Goal: Task Accomplishment & Management: Manage account settings

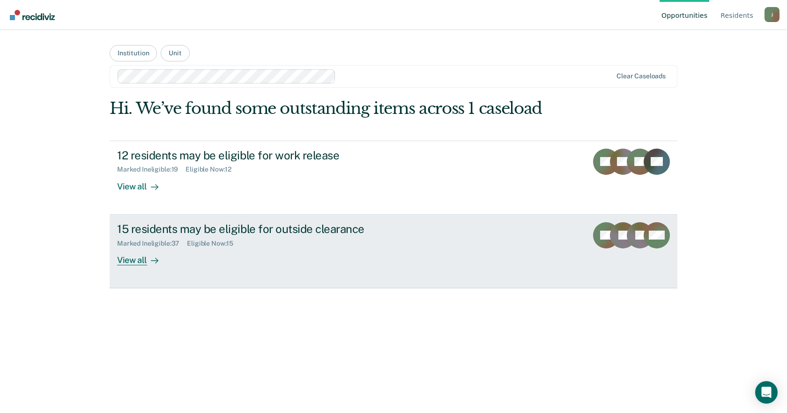
click at [140, 265] on div "View all" at bounding box center [143, 256] width 52 height 18
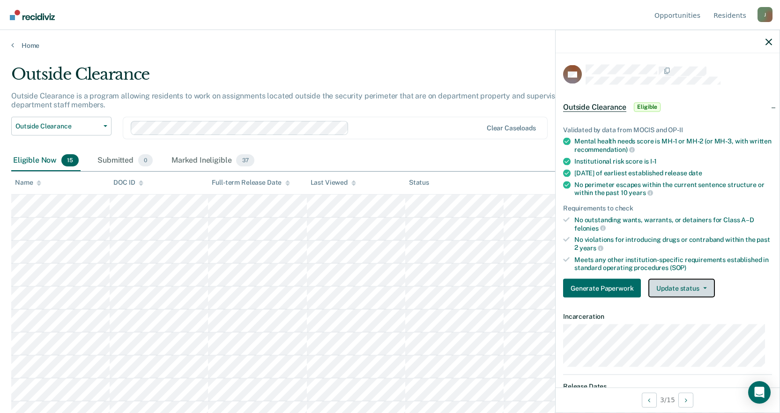
click at [688, 287] on button "Update status" at bounding box center [681, 288] width 66 height 19
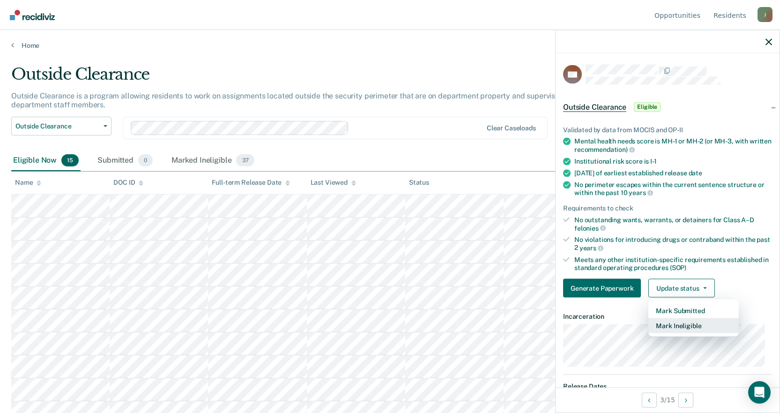
click at [687, 327] on button "Mark Ineligible" at bounding box center [693, 325] width 90 height 15
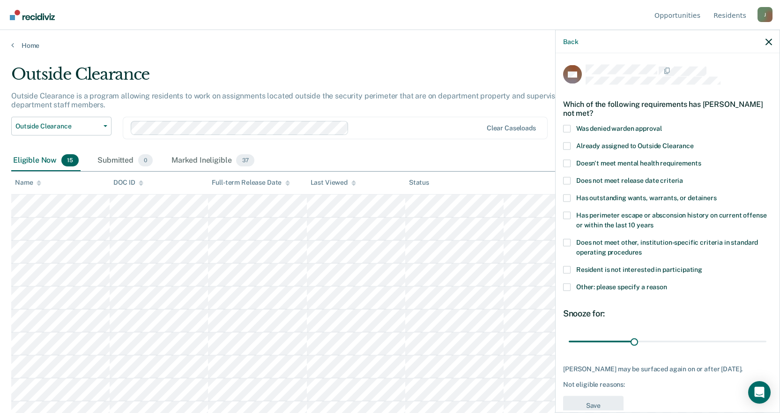
click at [569, 283] on span at bounding box center [566, 286] width 7 height 7
click at [667, 283] on input "Other: please specify a reason" at bounding box center [667, 283] width 0 height 0
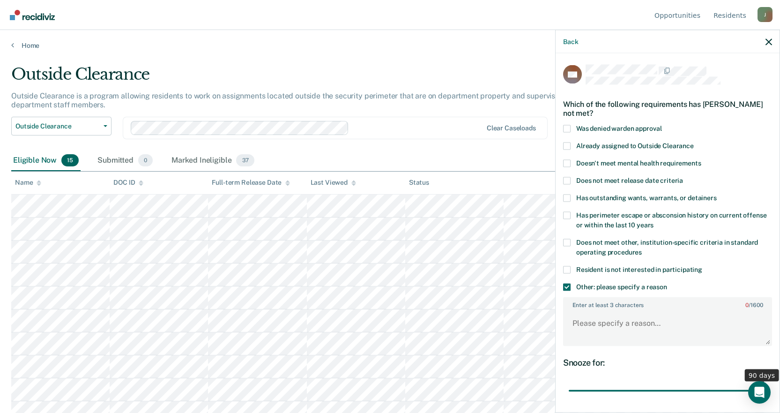
drag, startPoint x: 633, startPoint y: 392, endPoint x: 783, endPoint y: 398, distance: 150.0
type input "90"
click at [766, 398] on input "range" at bounding box center [668, 390] width 198 height 16
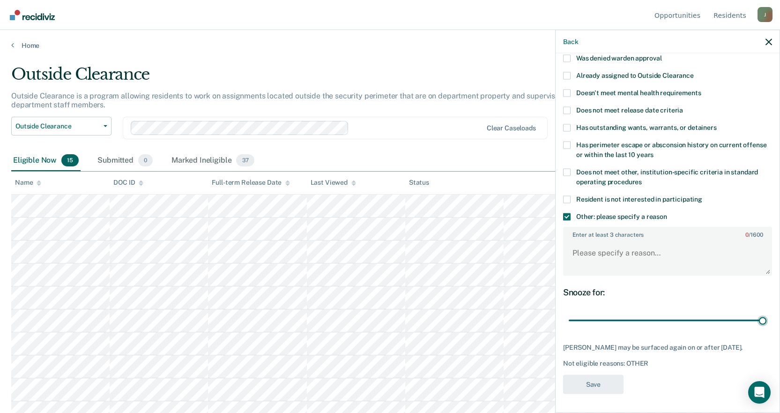
scroll to position [47, 0]
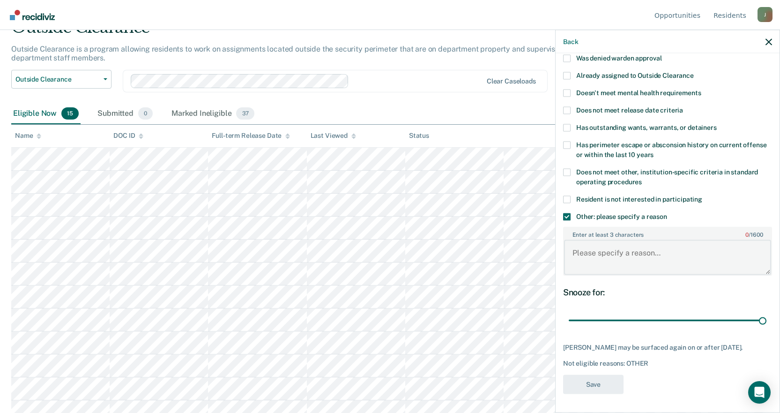
click at [638, 257] on textarea "Enter at least 3 characters 0 / 1600" at bounding box center [667, 257] width 207 height 35
type textarea "Transfer in for Treatment"
click at [591, 383] on button "Save" at bounding box center [593, 383] width 60 height 19
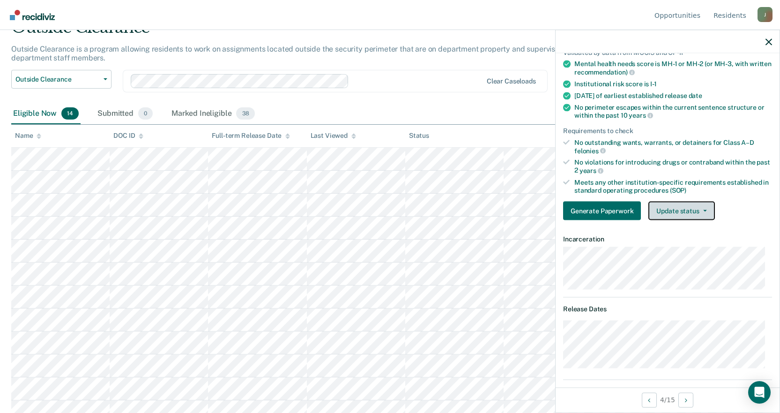
click at [697, 212] on button "Update status" at bounding box center [681, 210] width 66 height 19
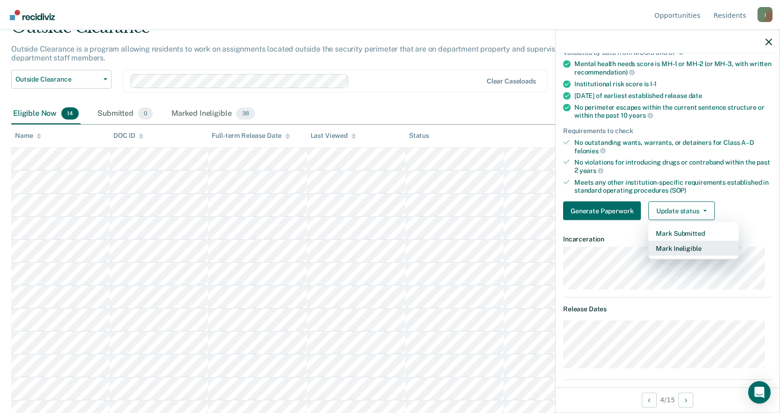
click at [675, 249] on button "Mark Ineligible" at bounding box center [693, 248] width 90 height 15
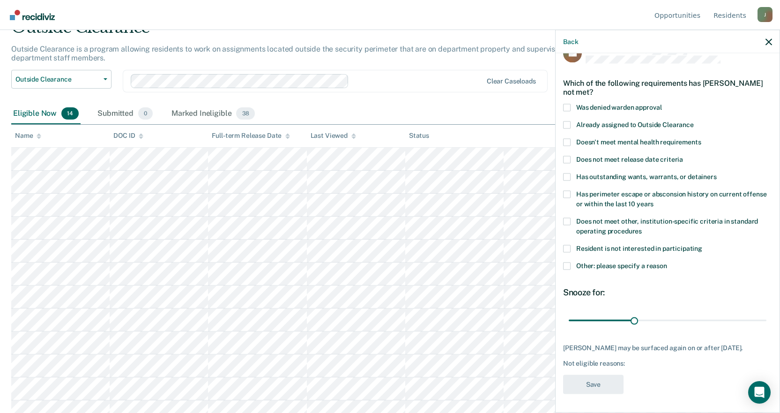
click at [565, 217] on span at bounding box center [566, 220] width 7 height 7
click at [642, 227] on input "Does not meet other, institution-specific criteria in standard operating proced…" at bounding box center [642, 227] width 0 height 0
drag, startPoint x: 625, startPoint y: 308, endPoint x: 772, endPoint y: 311, distance: 147.1
type input "90"
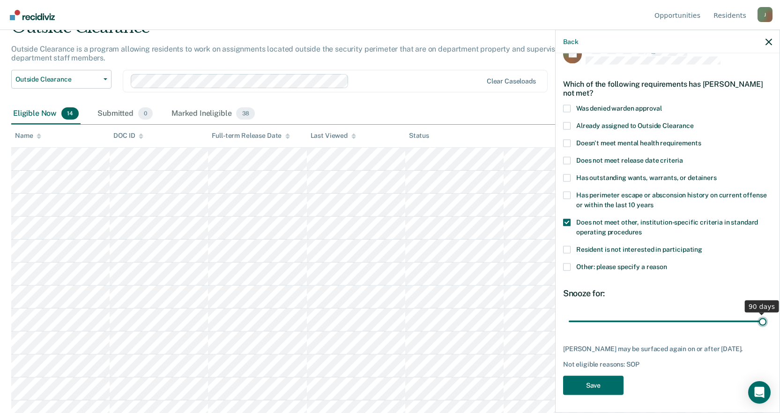
click at [766, 313] on input "range" at bounding box center [668, 321] width 198 height 16
click at [602, 385] on button "Save" at bounding box center [593, 384] width 60 height 19
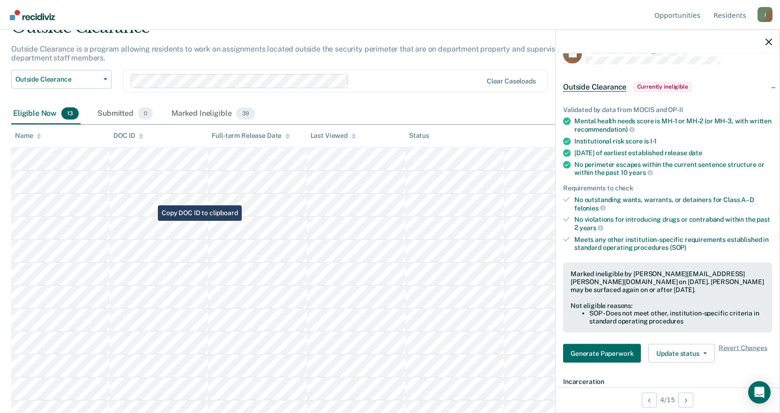
scroll to position [80, 0]
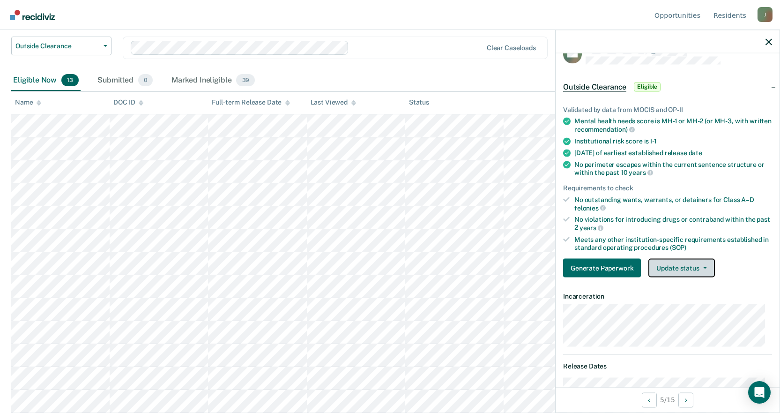
click at [700, 271] on button "Update status" at bounding box center [681, 268] width 66 height 19
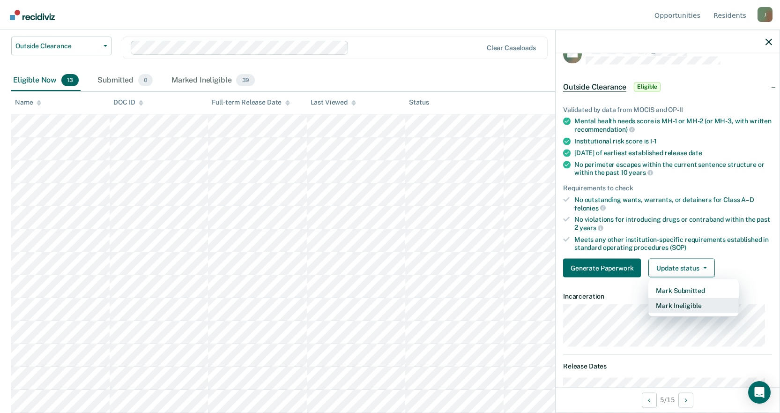
click at [678, 304] on button "Mark Ineligible" at bounding box center [693, 305] width 90 height 15
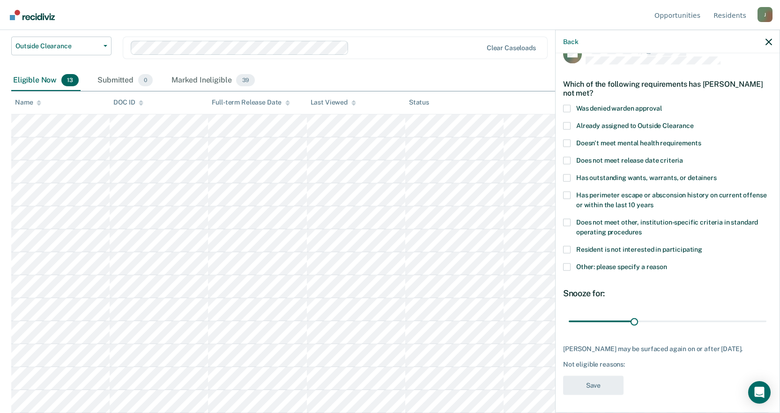
click at [570, 157] on span at bounding box center [566, 159] width 7 height 7
click at [683, 156] on input "Does not meet release date criteria" at bounding box center [683, 156] width 0 height 0
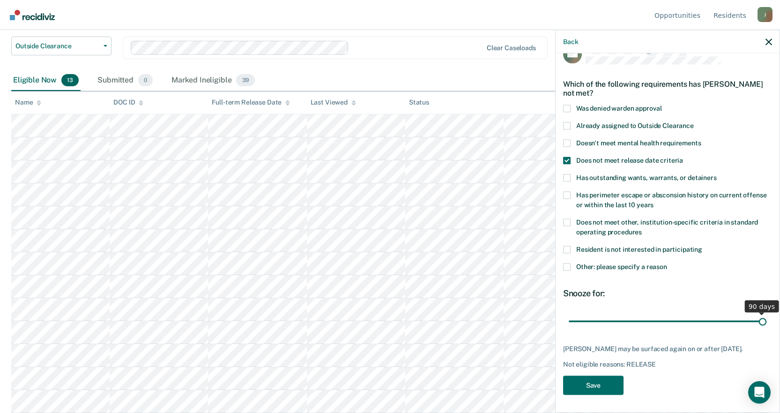
drag, startPoint x: 632, startPoint y: 322, endPoint x: 786, endPoint y: 310, distance: 154.5
type input "90"
click at [766, 313] on input "range" at bounding box center [668, 321] width 198 height 16
click at [579, 387] on button "Save" at bounding box center [593, 384] width 60 height 19
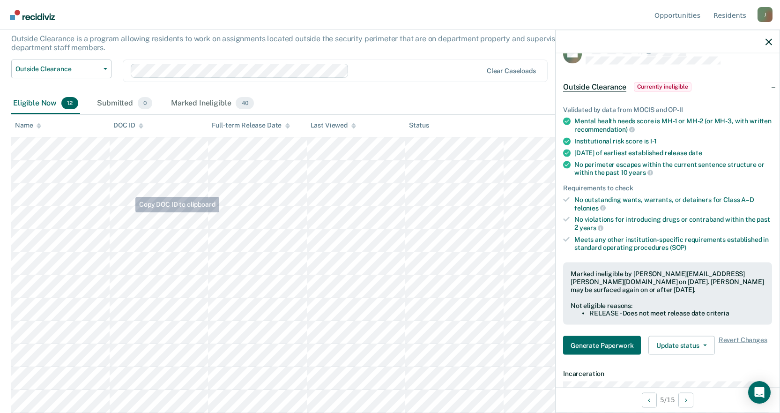
scroll to position [0, 0]
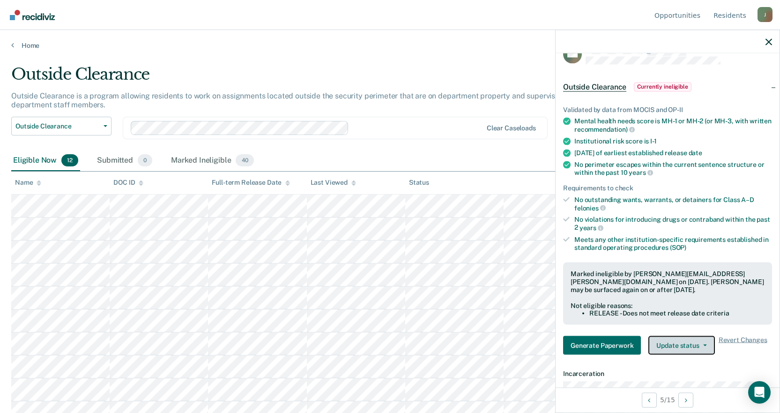
click at [703, 344] on icon "button" at bounding box center [705, 345] width 4 height 2
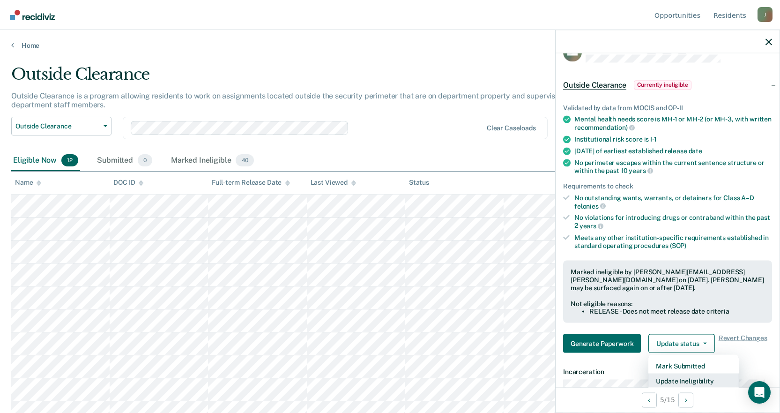
click at [676, 381] on button "Update Ineligibility" at bounding box center [693, 380] width 90 height 15
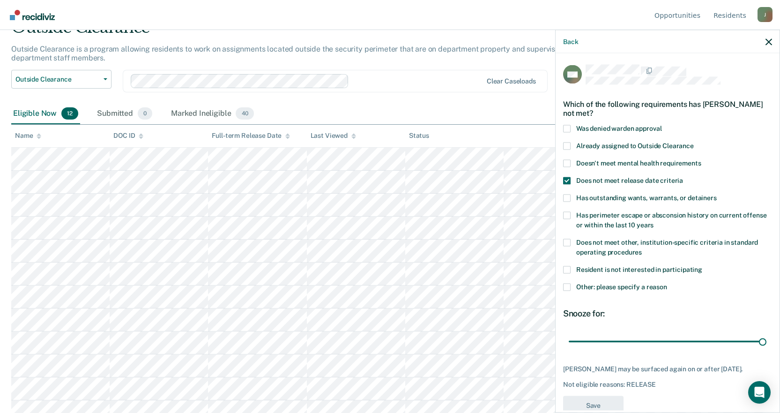
scroll to position [57, 0]
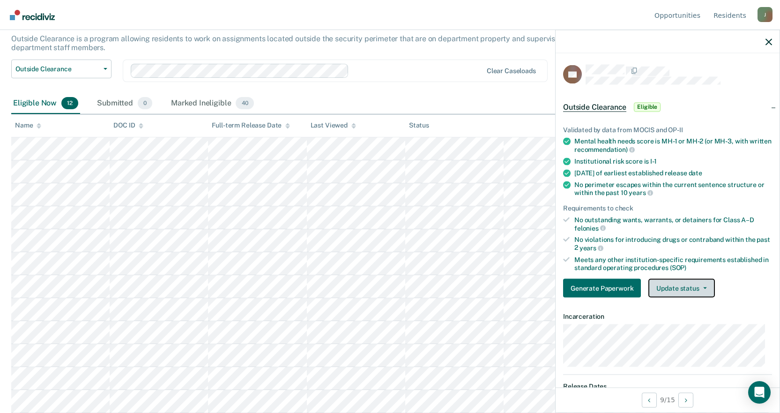
click at [687, 287] on button "Update status" at bounding box center [681, 288] width 66 height 19
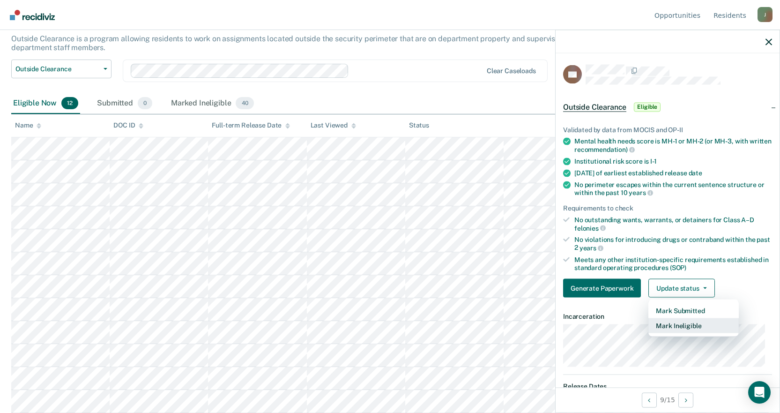
click at [681, 324] on button "Mark Ineligible" at bounding box center [693, 325] width 90 height 15
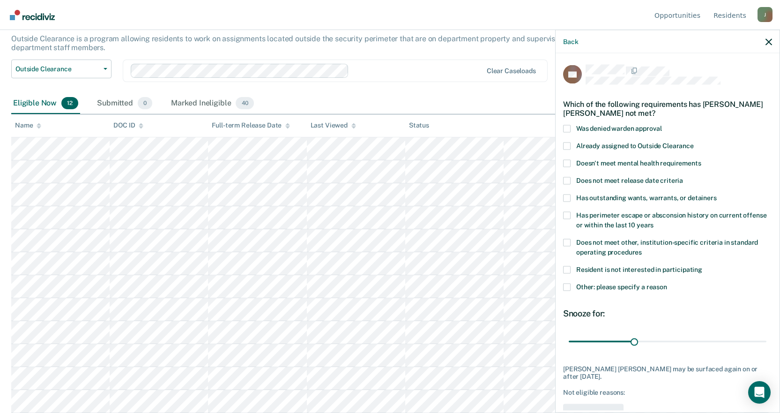
click at [568, 242] on span at bounding box center [566, 241] width 7 height 7
click at [642, 248] on input "Does not meet other, institution-specific criteria in standard operating proced…" at bounding box center [642, 248] width 0 height 0
drag, startPoint x: 633, startPoint y: 343, endPoint x: 786, endPoint y: 325, distance: 154.8
type input "90"
click at [766, 333] on input "range" at bounding box center [668, 341] width 198 height 16
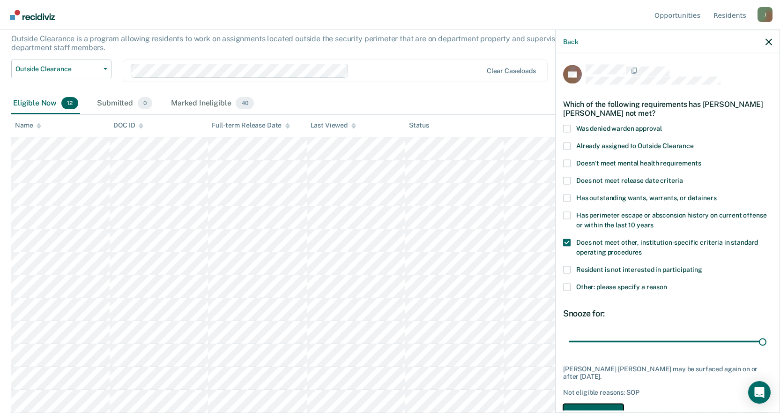
click at [581, 403] on button "Save" at bounding box center [593, 412] width 60 height 19
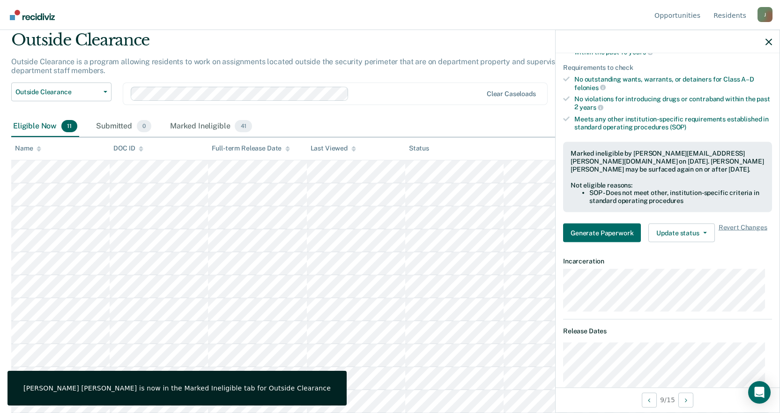
scroll to position [187, 0]
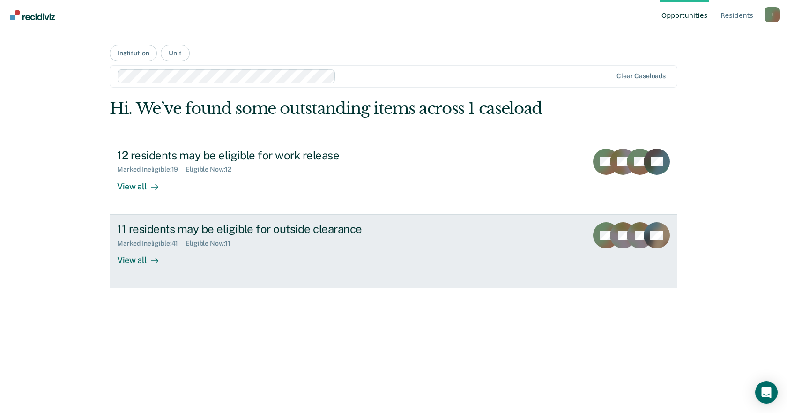
click at [131, 262] on div "View all" at bounding box center [143, 256] width 52 height 18
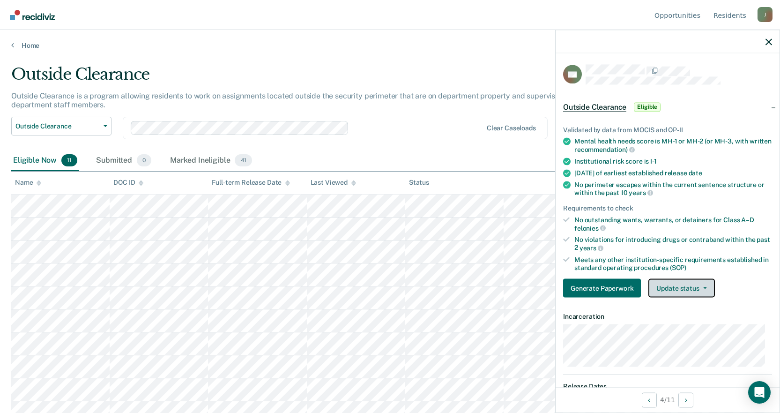
click at [698, 289] on button "Update status" at bounding box center [681, 288] width 66 height 19
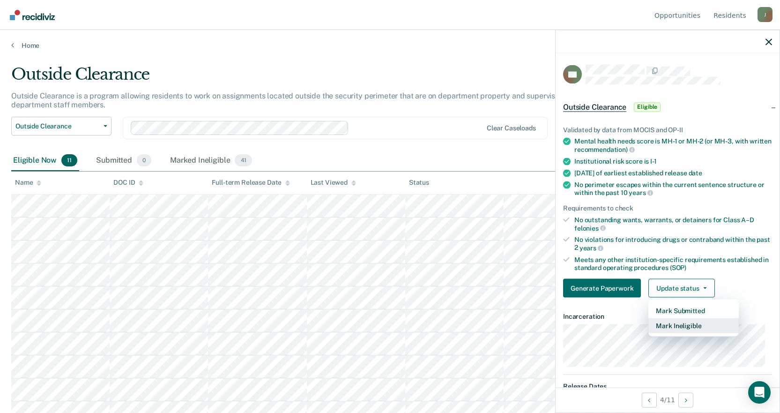
click at [681, 328] on button "Mark Ineligible" at bounding box center [693, 325] width 90 height 15
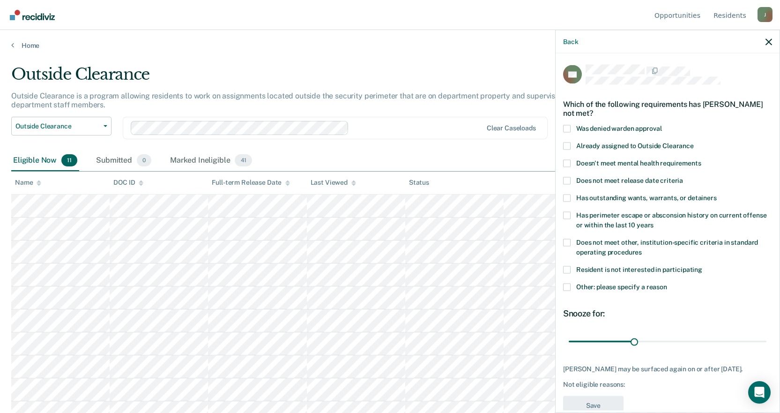
click at [569, 195] on span at bounding box center [566, 197] width 7 height 7
click at [717, 194] on input "Has outstanding wants, warrants, or detainers" at bounding box center [717, 194] width 0 height 0
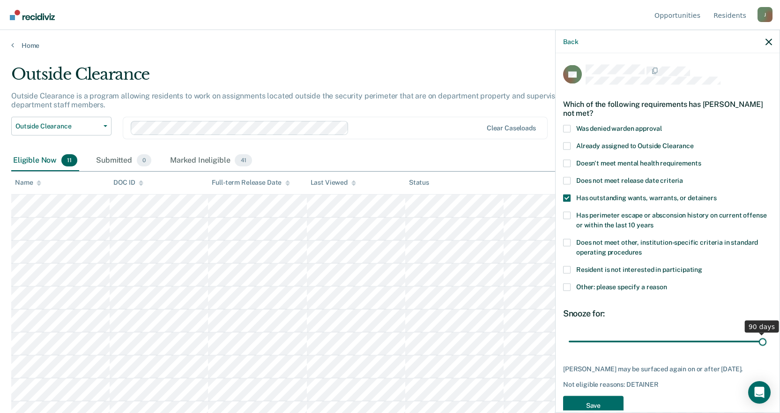
drag, startPoint x: 632, startPoint y: 341, endPoint x: 786, endPoint y: 327, distance: 155.2
type input "90"
click at [766, 333] on input "range" at bounding box center [668, 341] width 198 height 16
click at [579, 405] on button "Save" at bounding box center [593, 404] width 60 height 19
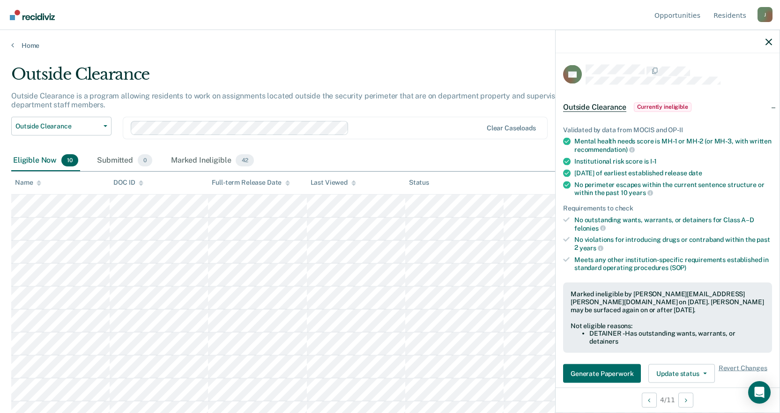
scroll to position [11, 0]
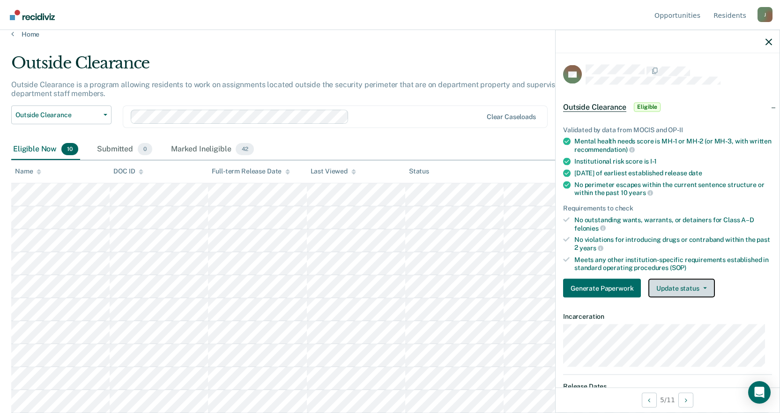
click at [685, 283] on button "Update status" at bounding box center [681, 288] width 66 height 19
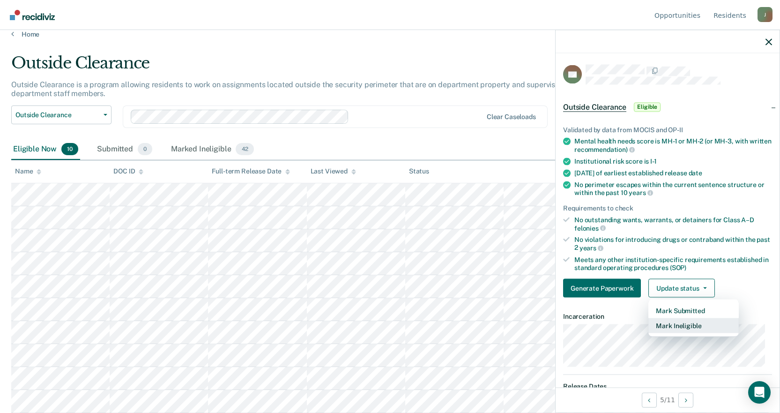
click at [683, 328] on button "Mark Ineligible" at bounding box center [693, 325] width 90 height 15
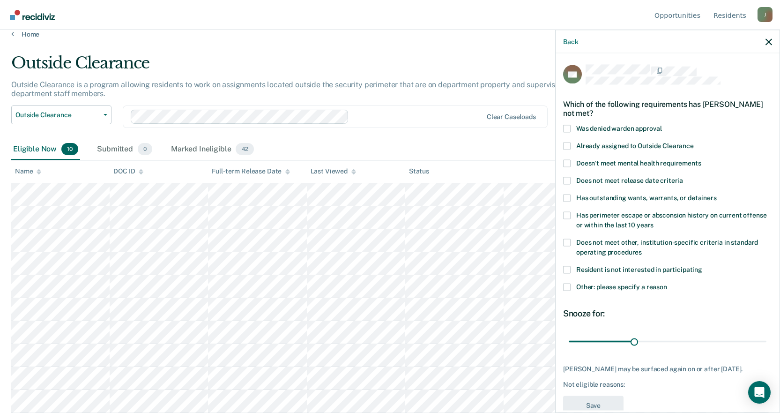
click at [570, 197] on span at bounding box center [566, 197] width 7 height 7
click at [717, 194] on input "Has outstanding wants, warrants, or detainers" at bounding box center [717, 194] width 0 height 0
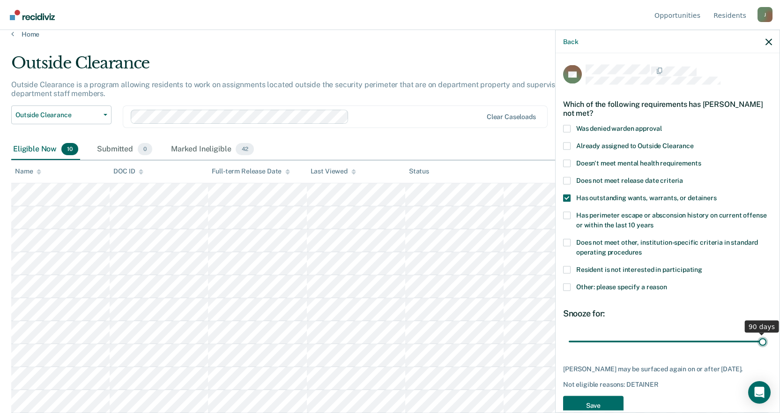
drag, startPoint x: 633, startPoint y: 341, endPoint x: 761, endPoint y: 343, distance: 127.4
type input "90"
click at [761, 343] on input "range" at bounding box center [668, 341] width 198 height 16
click at [587, 400] on div "DR Which of the following requirements has [PERSON_NAME] not met? Was denied wa…" at bounding box center [667, 242] width 209 height 355
click at [583, 406] on button "Save" at bounding box center [593, 404] width 60 height 19
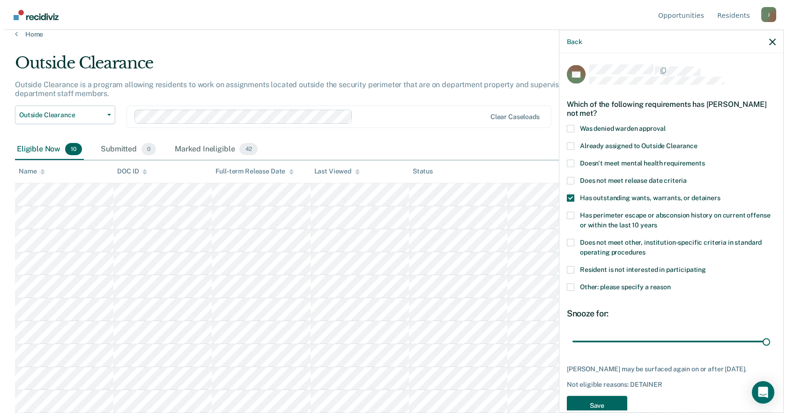
scroll to position [0, 0]
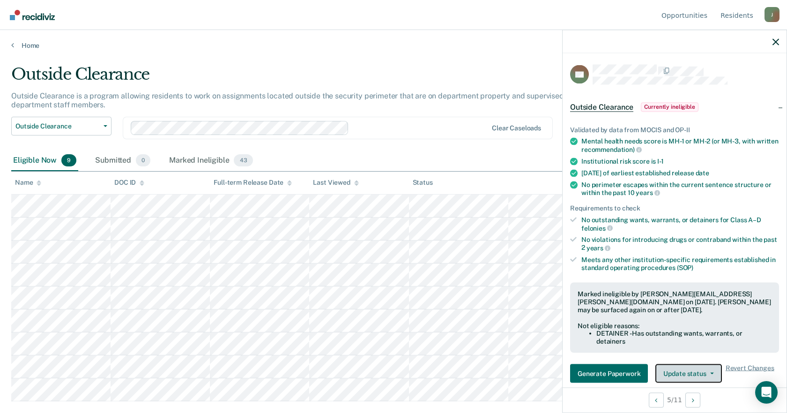
click at [698, 377] on button "Update status" at bounding box center [688, 372] width 66 height 19
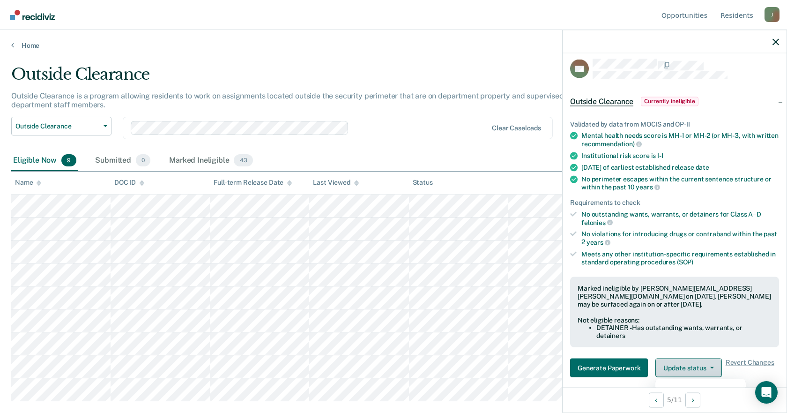
click at [700, 365] on button "Update status" at bounding box center [688, 367] width 66 height 19
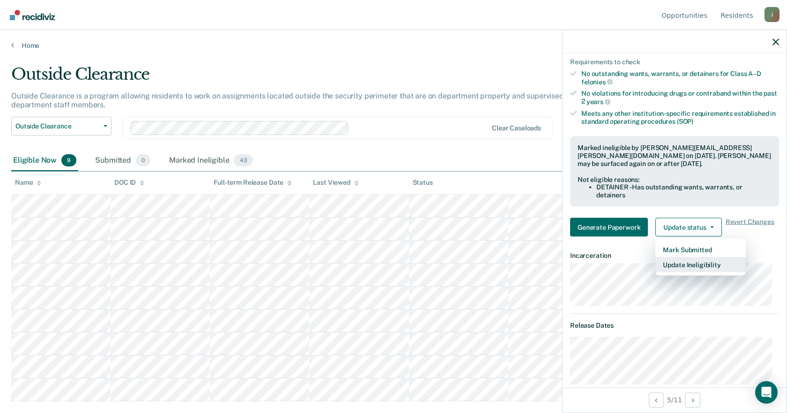
click at [698, 258] on button "Update Ineligibility" at bounding box center [700, 264] width 90 height 15
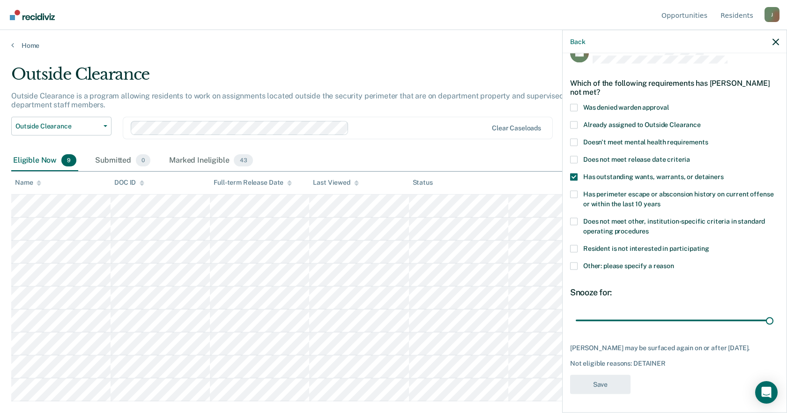
click at [575, 173] on span at bounding box center [573, 176] width 7 height 7
click at [724, 173] on input "Has outstanding wants, warrants, or detainers" at bounding box center [724, 173] width 0 height 0
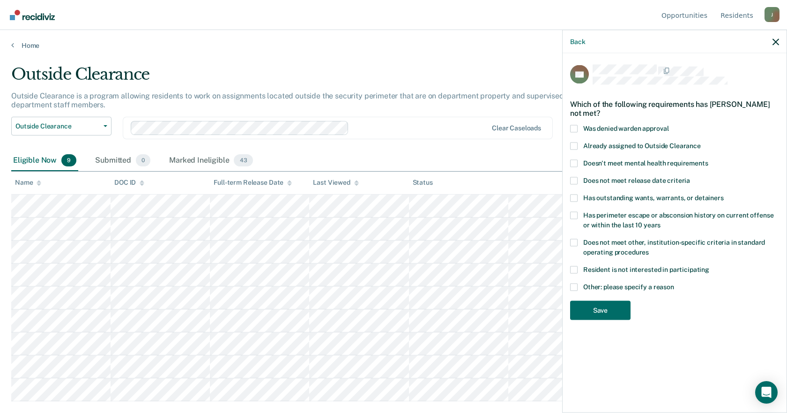
click at [571, 201] on label "Has outstanding wants, warrants, or detainers" at bounding box center [674, 199] width 209 height 10
click at [724, 194] on input "Has outstanding wants, warrants, or detainers" at bounding box center [724, 194] width 0 height 0
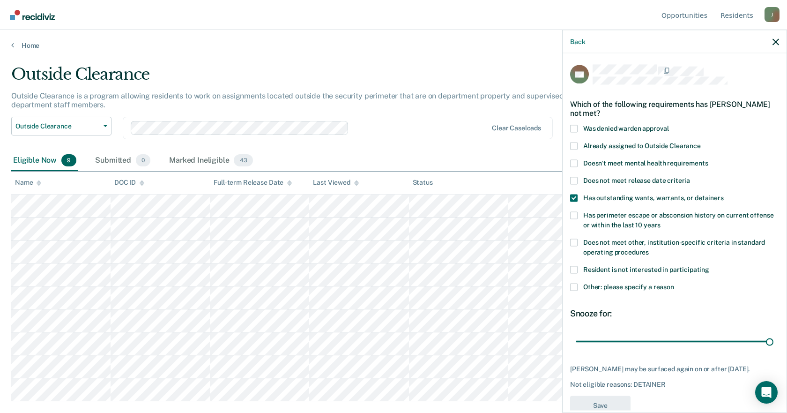
scroll to position [28, 0]
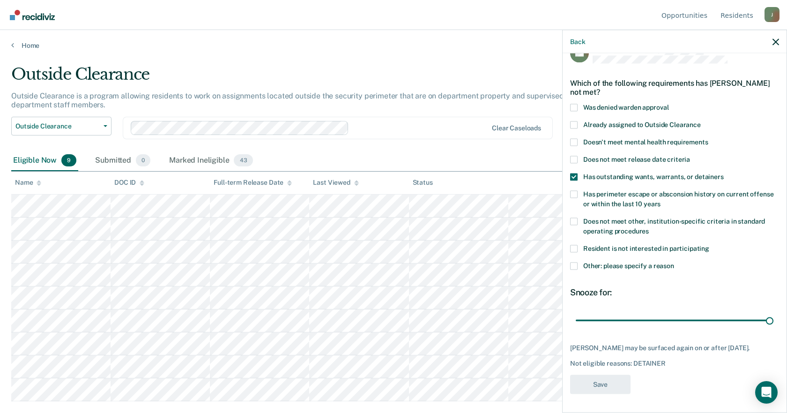
click at [518, 158] on div "Eligible Now 9 Submitted 0 Marked Ineligible 43" at bounding box center [393, 160] width 764 height 21
click at [778, 38] on icon "button" at bounding box center [775, 41] width 7 height 7
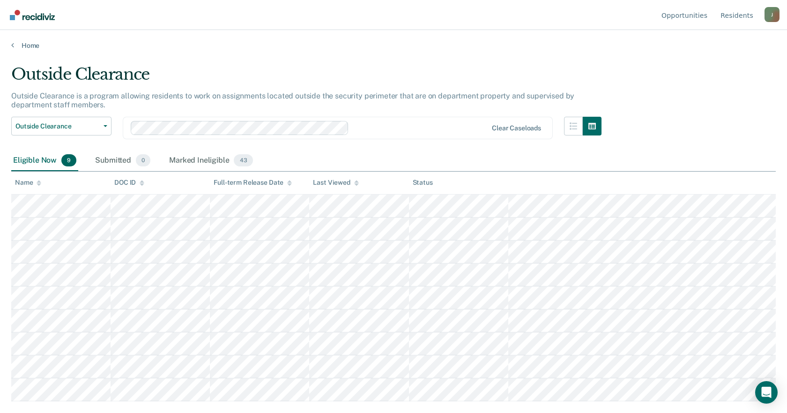
click at [398, 147] on div "Outside Clearance Work Release Outside Clearance Clear caseloads" at bounding box center [306, 134] width 590 height 34
